Goal: Information Seeking & Learning: Learn about a topic

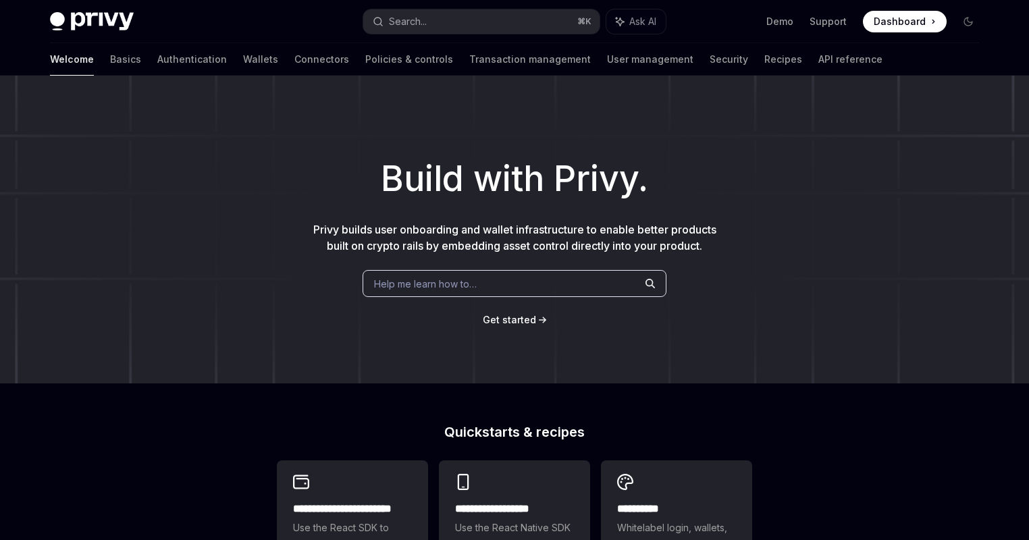
click at [501, 28] on button "Search... ⌘ K" at bounding box center [481, 21] width 236 height 24
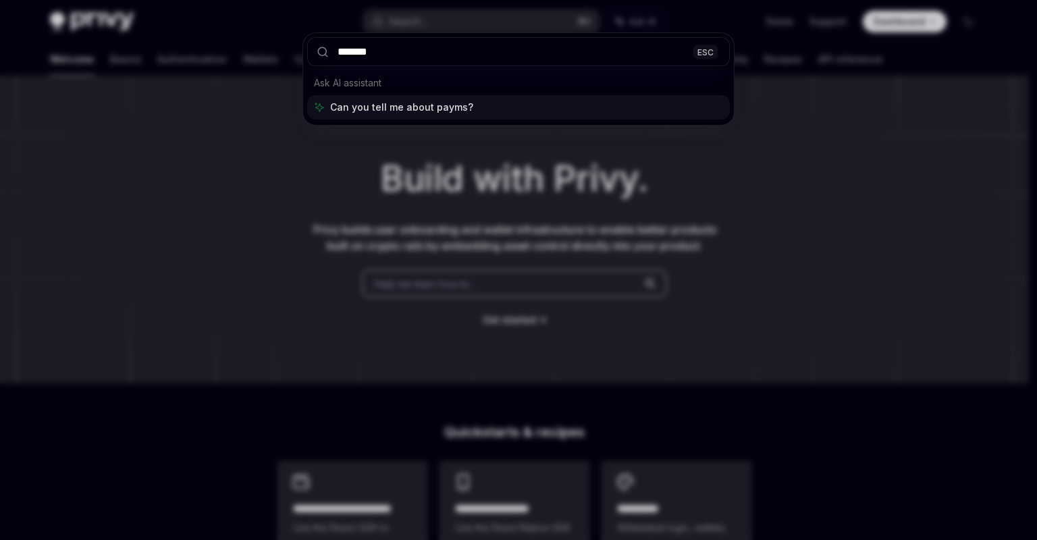
type input "********"
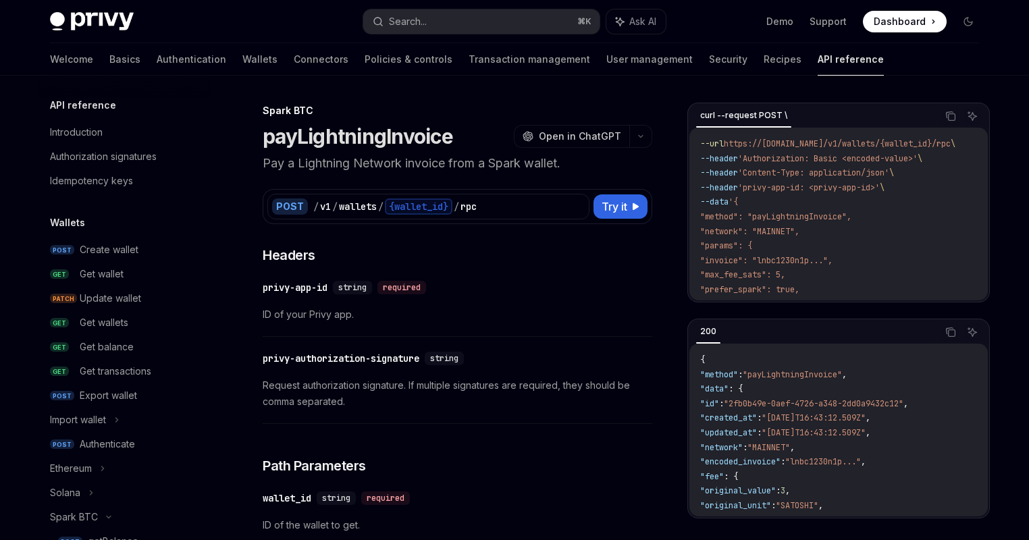
type textarea "*"
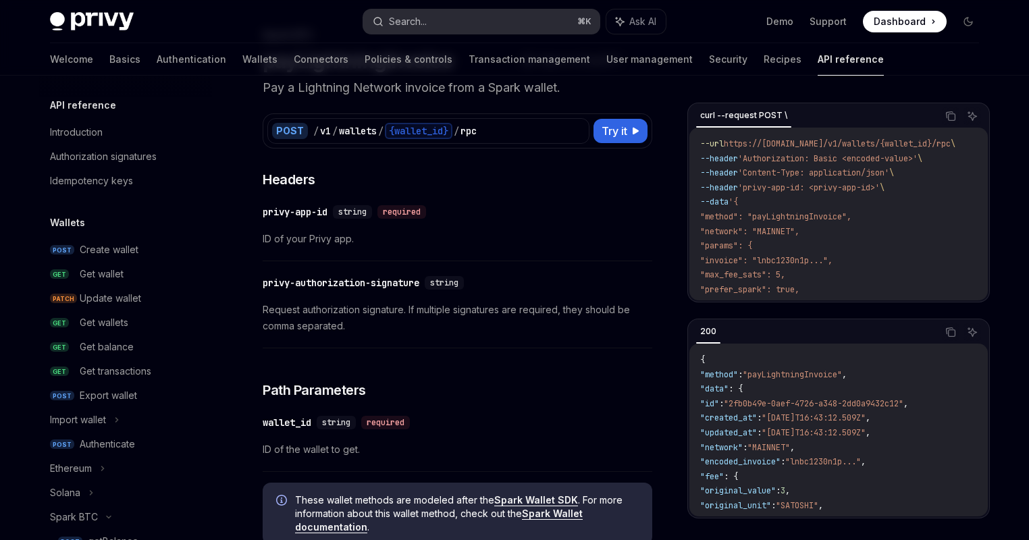
scroll to position [404, 0]
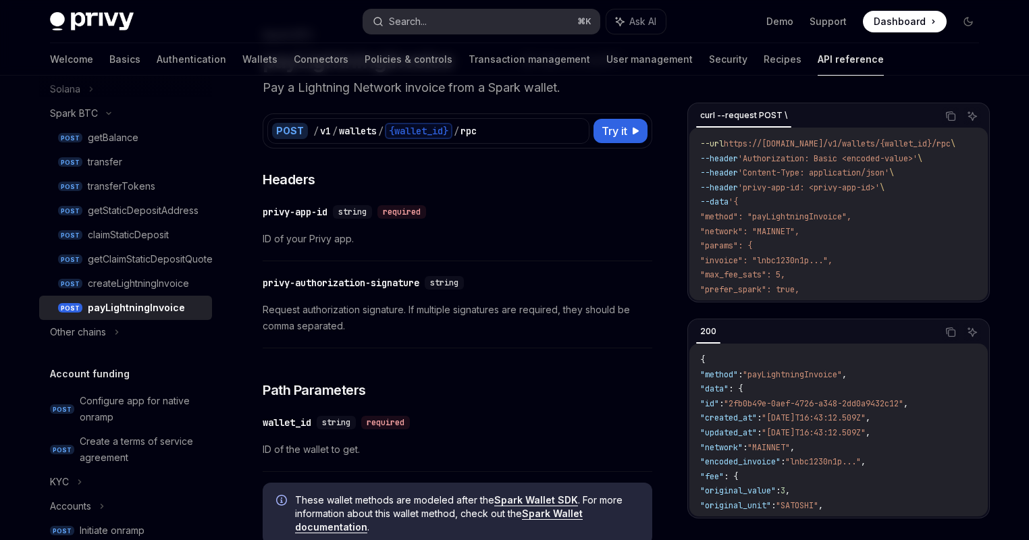
click at [483, 14] on button "Search... ⌘ K" at bounding box center [481, 21] width 236 height 24
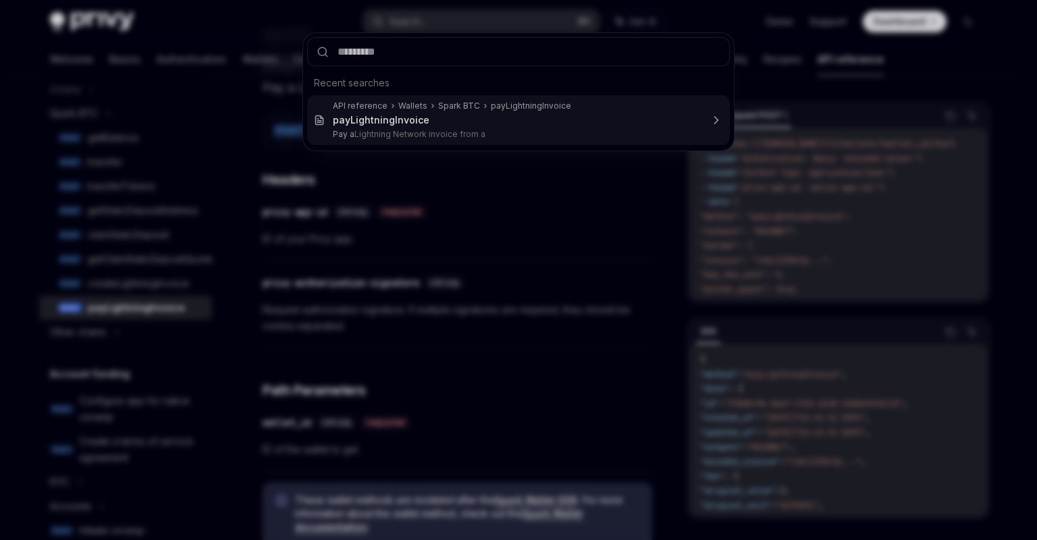
click at [591, 227] on div "Recent searches API reference Wallets Spark BTC payLightningInvoice payLightnin…" at bounding box center [518, 270] width 1037 height 540
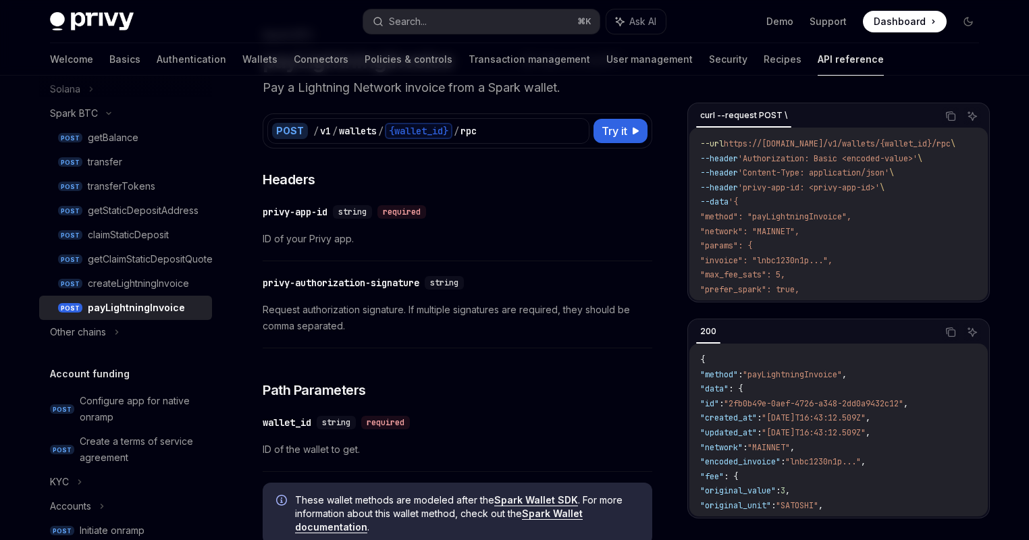
scroll to position [0, 0]
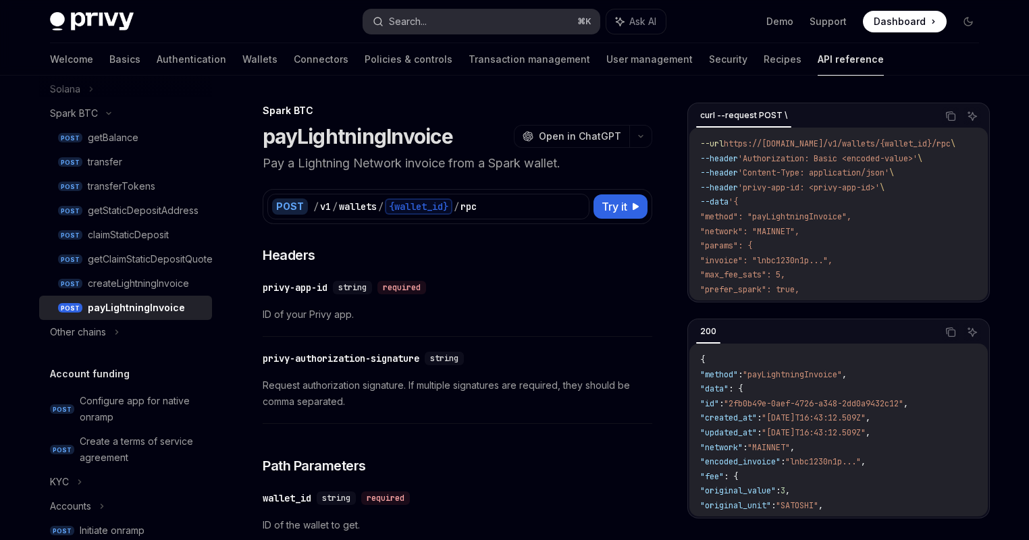
click at [459, 13] on button "Search... ⌘ K" at bounding box center [481, 21] width 236 height 24
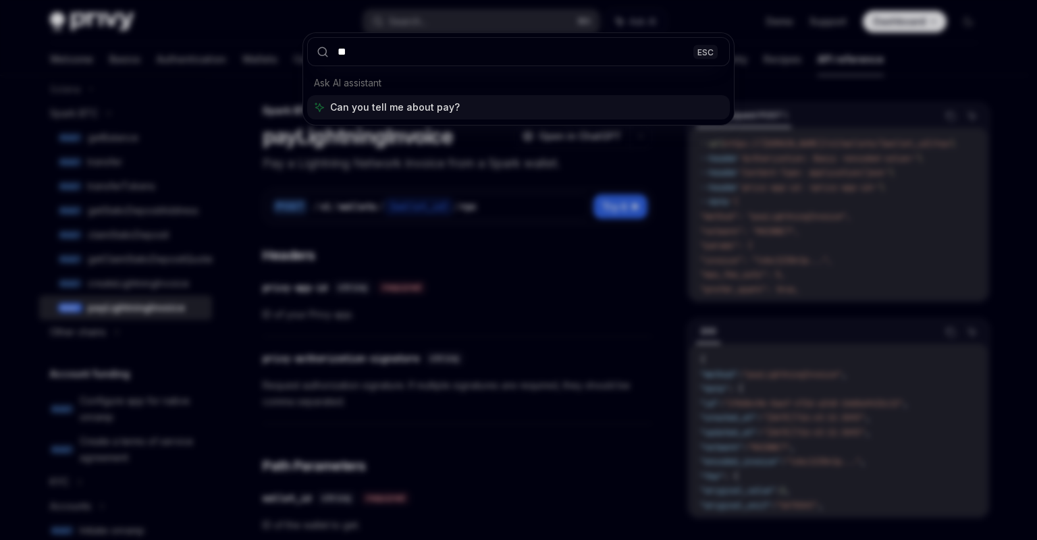
type input "*"
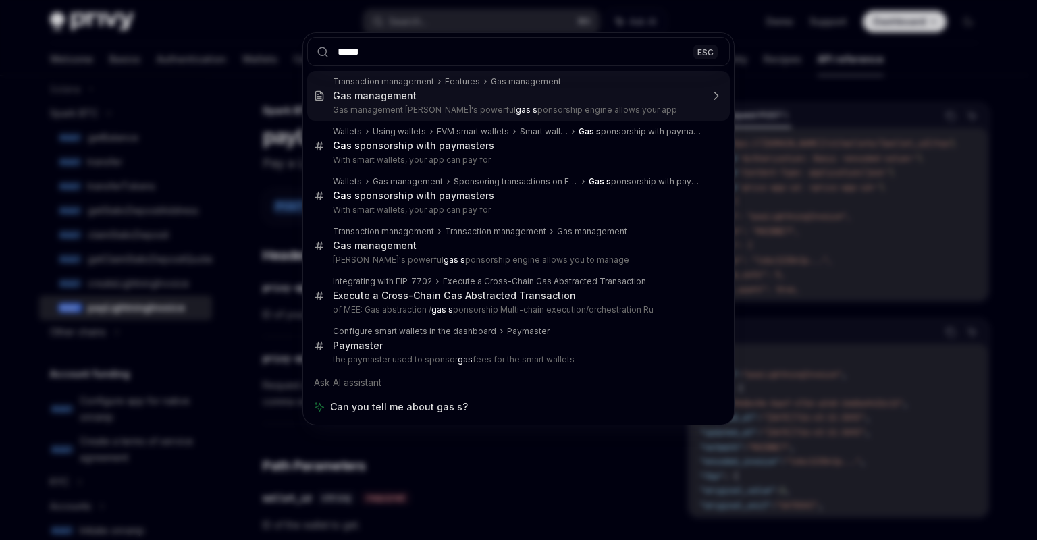
type input "******"
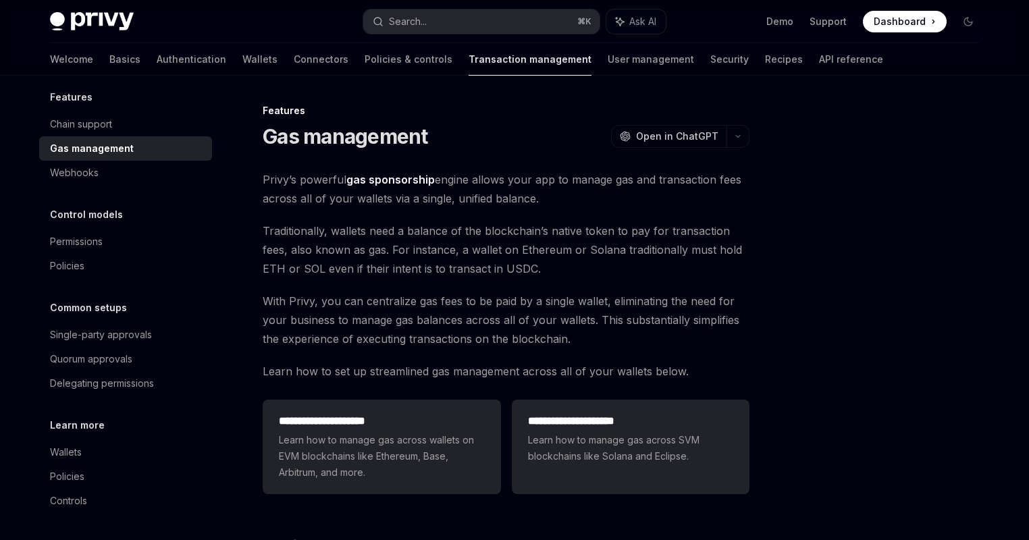
scroll to position [54, 0]
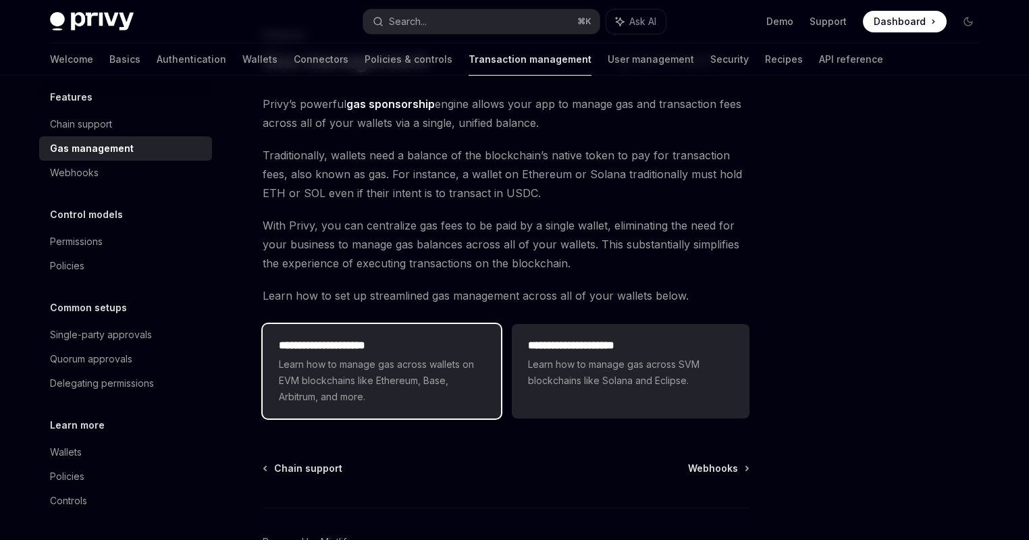
click at [414, 394] on span "Learn how to manage gas across wallets on EVM blockchains like Ethereum, Base, …" at bounding box center [381, 380] width 205 height 49
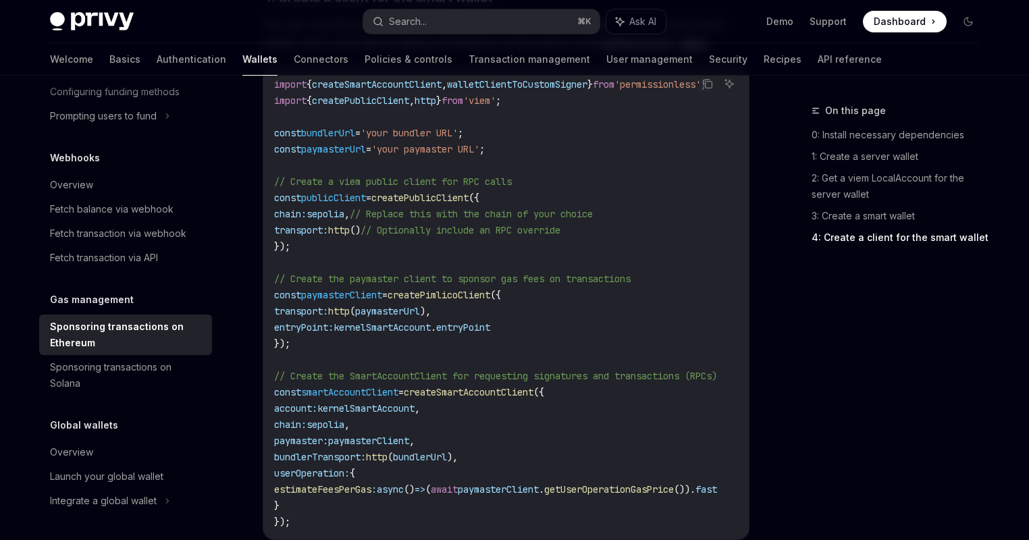
scroll to position [1778, 0]
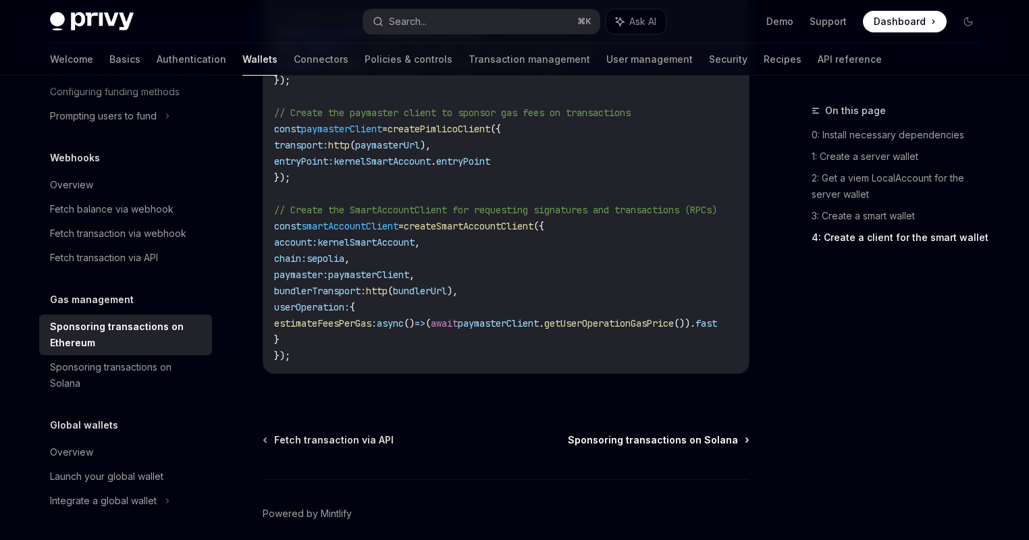
click at [713, 433] on span "Sponsoring transactions on Solana" at bounding box center [653, 439] width 170 height 13
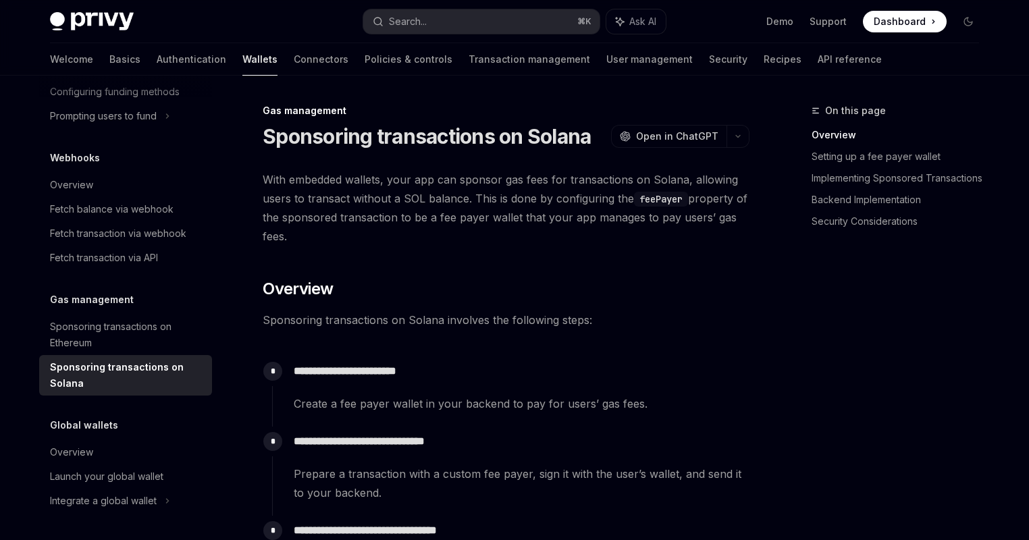
type textarea "*"
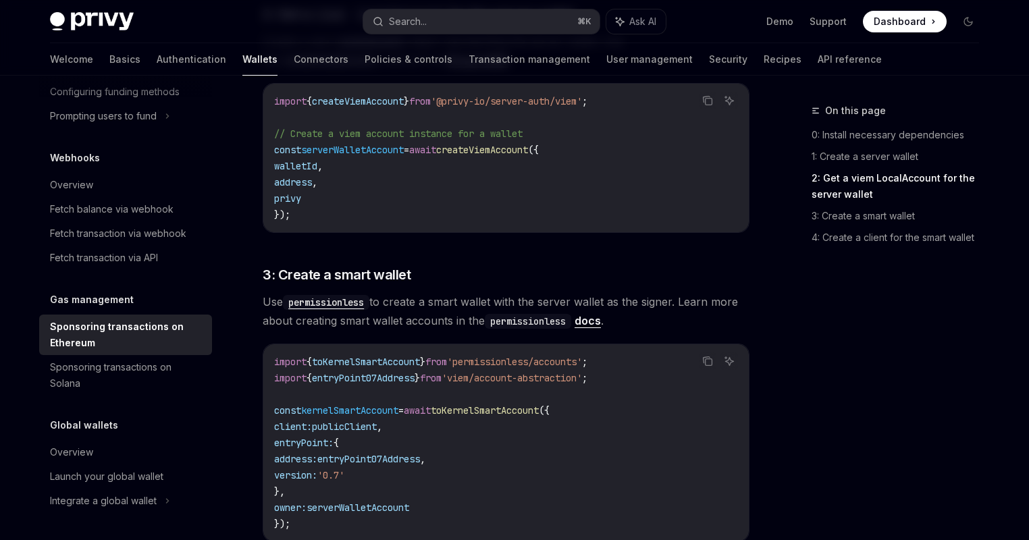
scroll to position [970, 0]
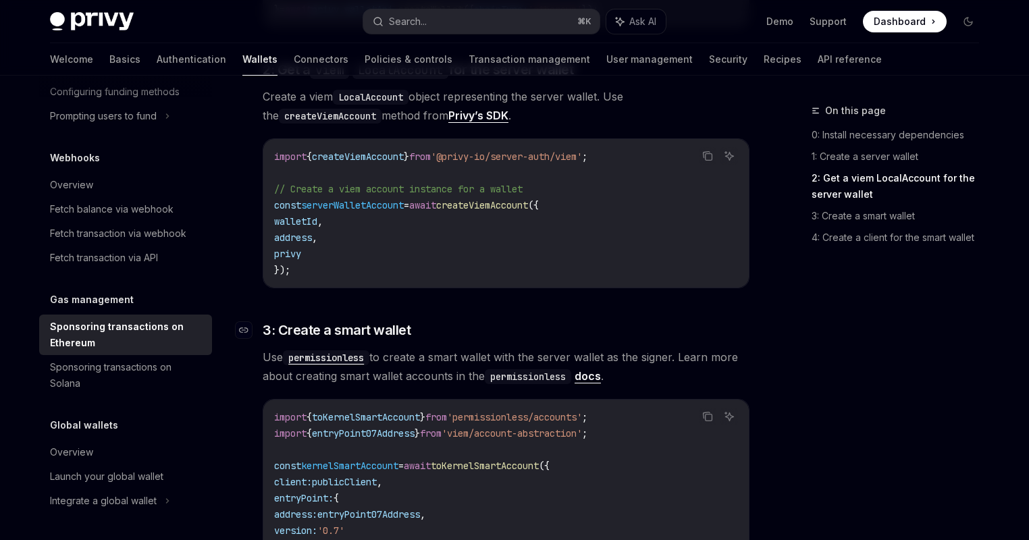
click at [437, 321] on h3 "​ 3: Create a smart wallet" at bounding box center [506, 330] width 487 height 19
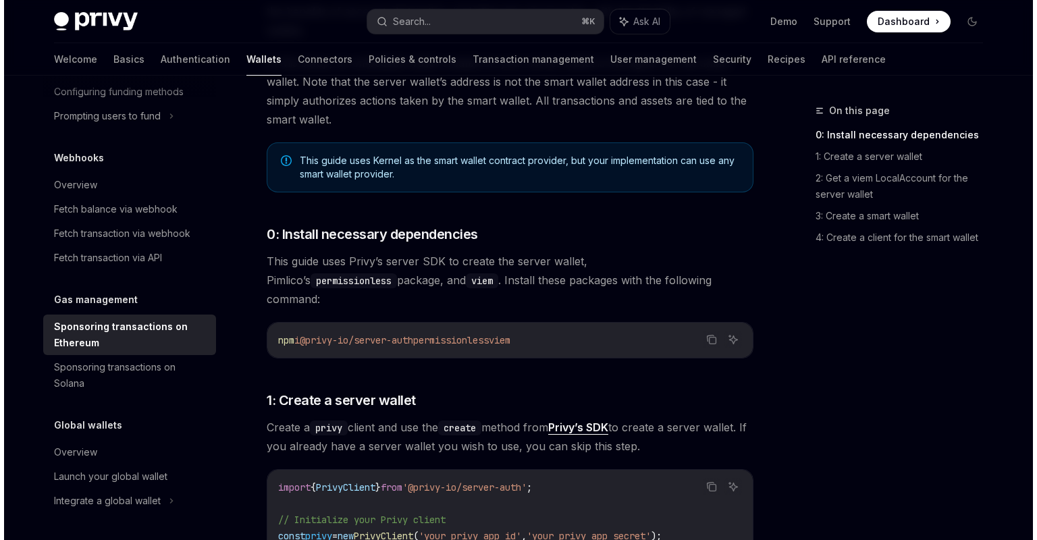
scroll to position [0, 0]
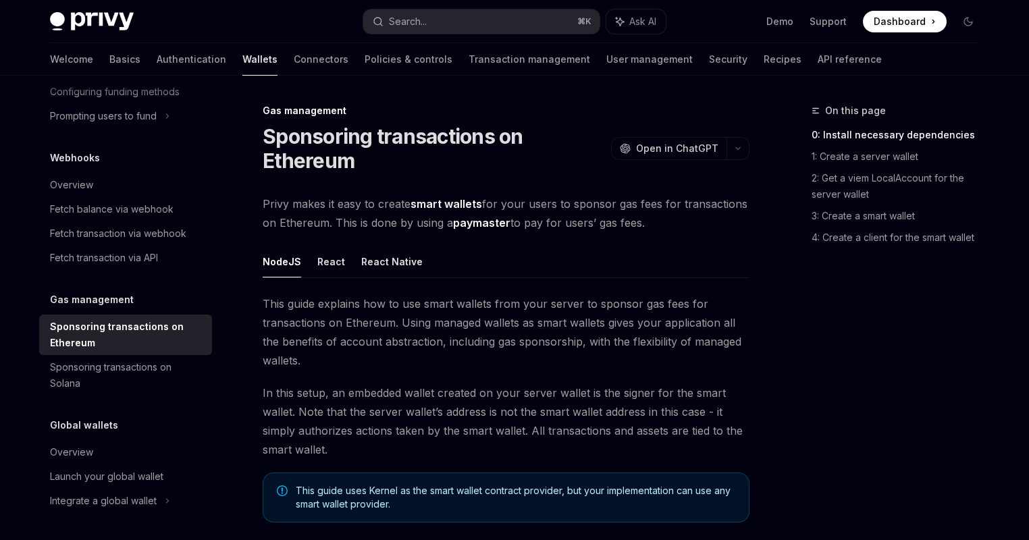
click at [407, 211] on span "Privy makes it easy to create smart wallets for your users to sponsor gas fees …" at bounding box center [506, 213] width 487 height 38
click at [486, 221] on link "paymaster" at bounding box center [481, 223] width 57 height 14
click at [510, 9] on button "Search... ⌘ K" at bounding box center [481, 21] width 236 height 24
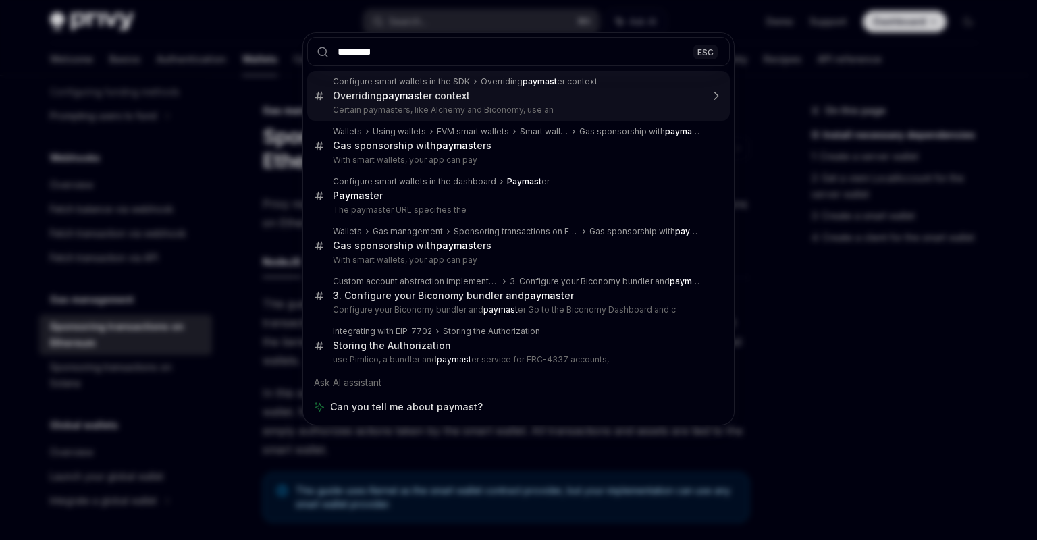
type input "*********"
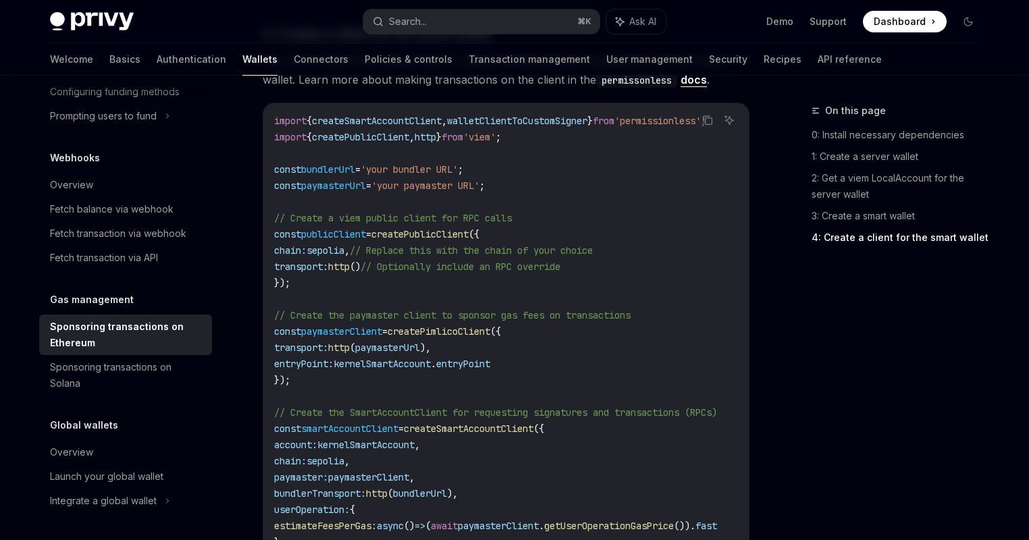
scroll to position [1409, 0]
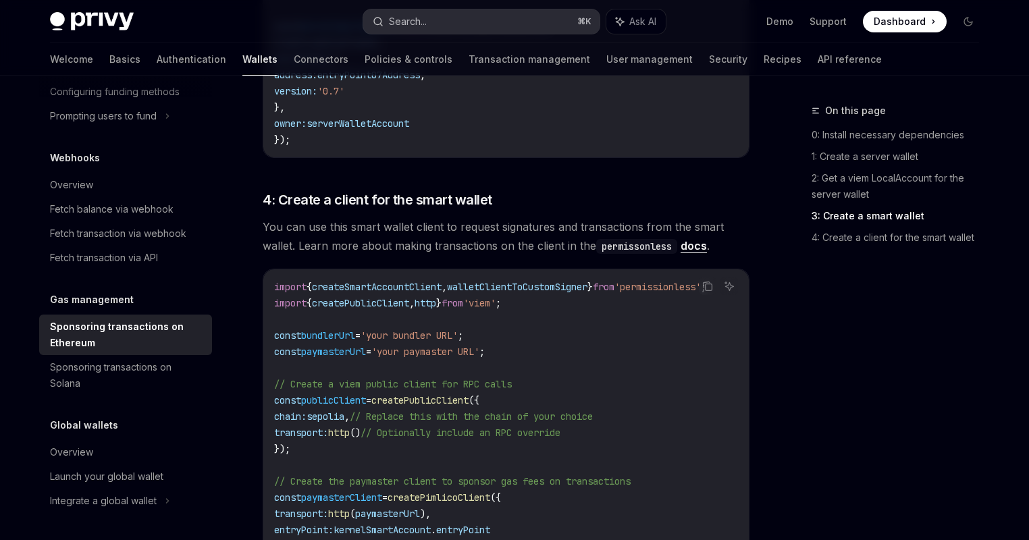
click at [498, 18] on button "Search... ⌘ K" at bounding box center [481, 21] width 236 height 24
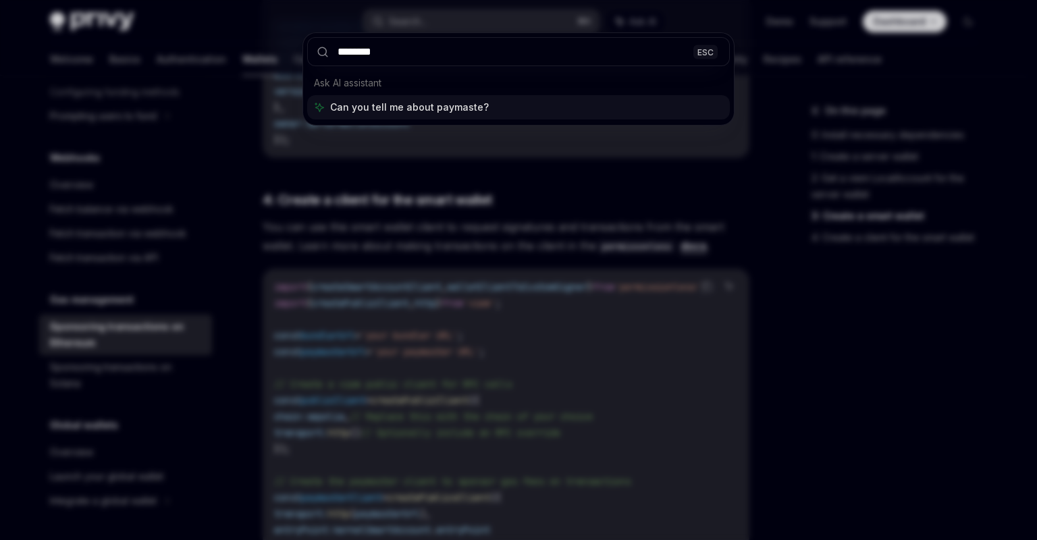
type input "*********"
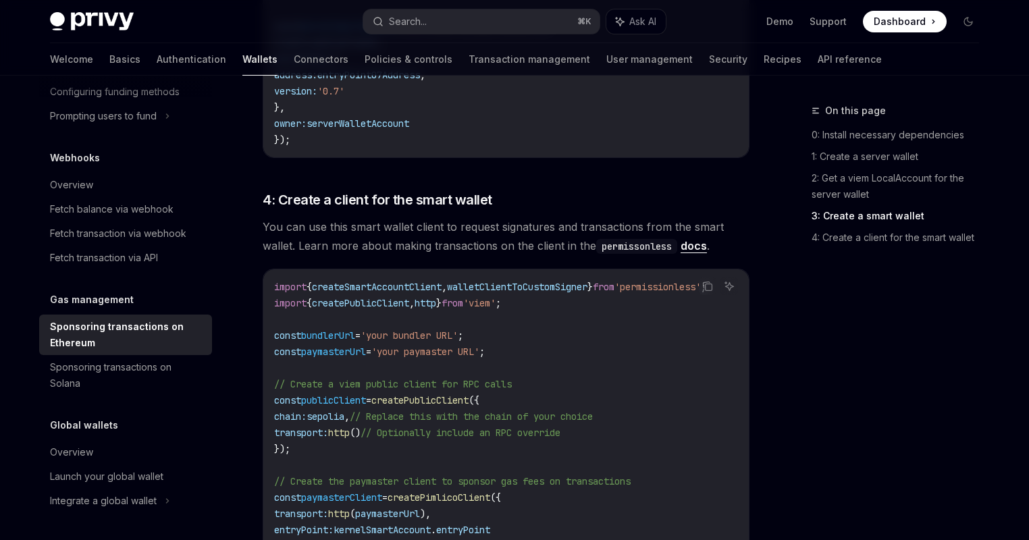
type textarea "*"
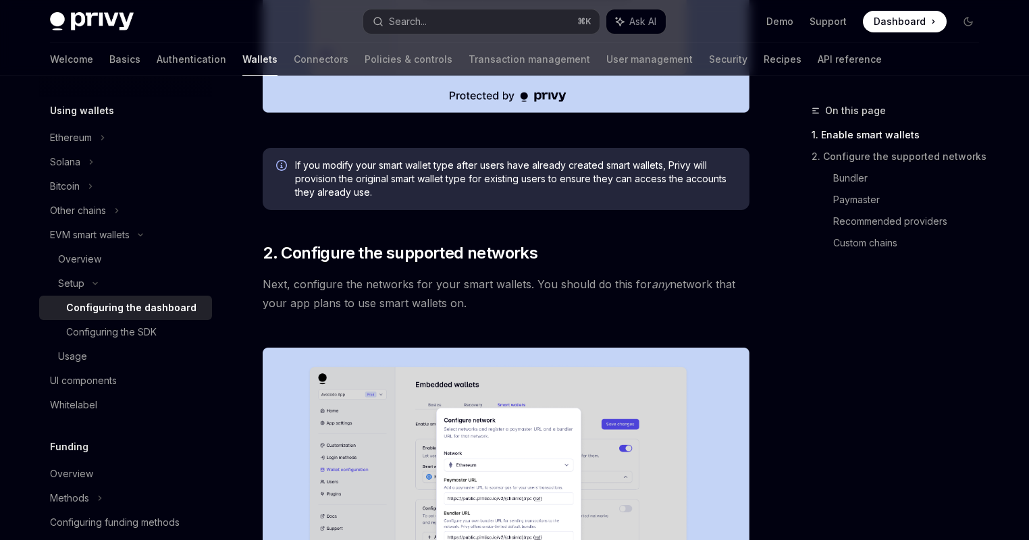
scroll to position [199, 0]
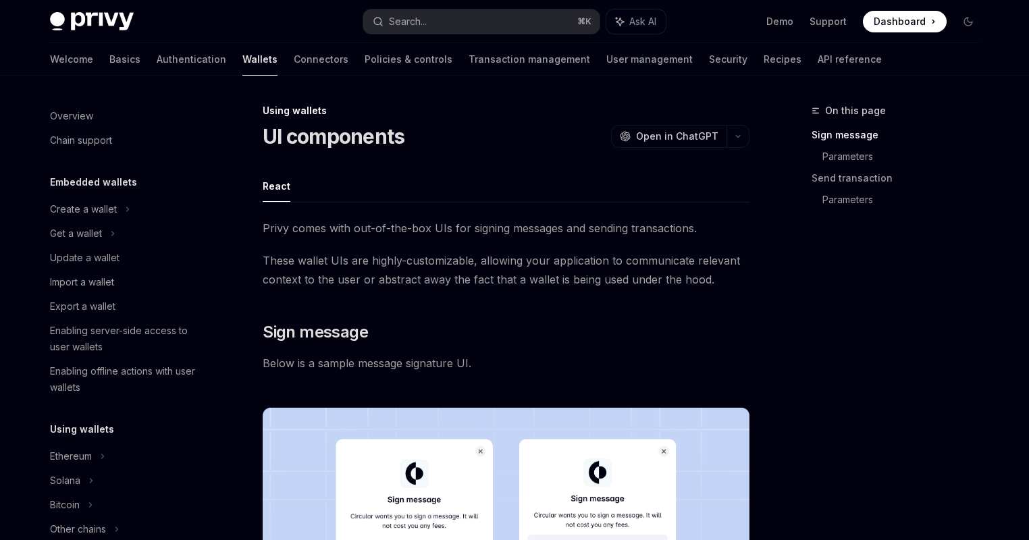
scroll to position [423, 0]
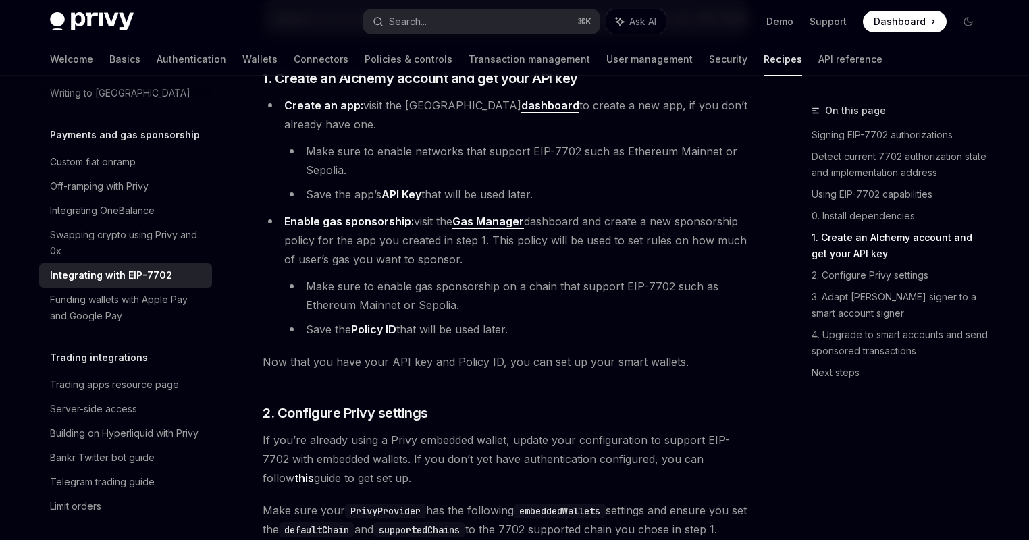
scroll to position [1305, 0]
